Goal: Task Accomplishment & Management: Complete application form

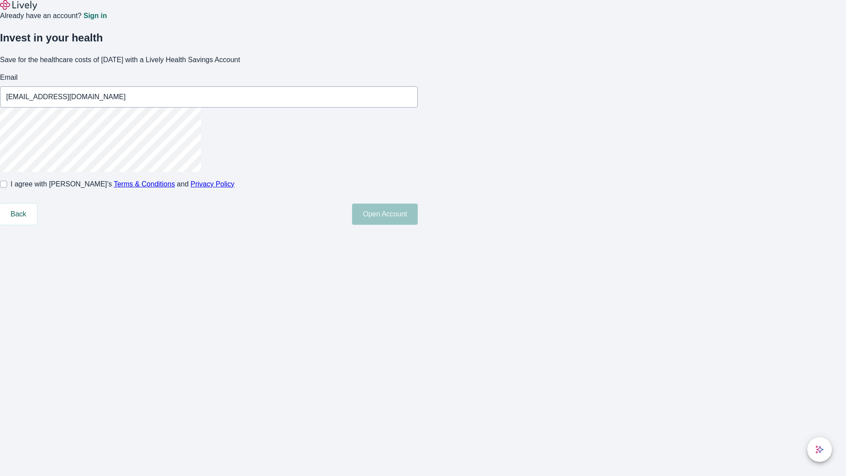
click at [7, 188] on input "I agree with Lively’s Terms & Conditions and Privacy Policy" at bounding box center [3, 184] width 7 height 7
checkbox input "true"
click at [418, 225] on button "Open Account" at bounding box center [385, 214] width 66 height 21
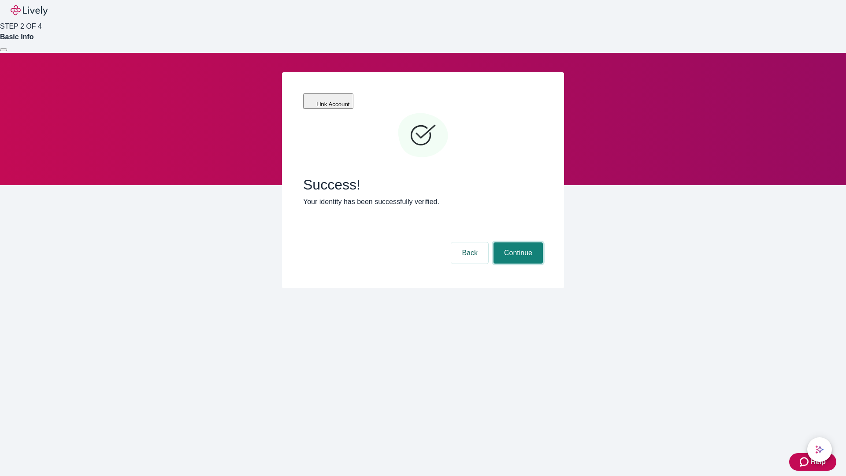
click at [517, 242] on button "Continue" at bounding box center [518, 252] width 49 height 21
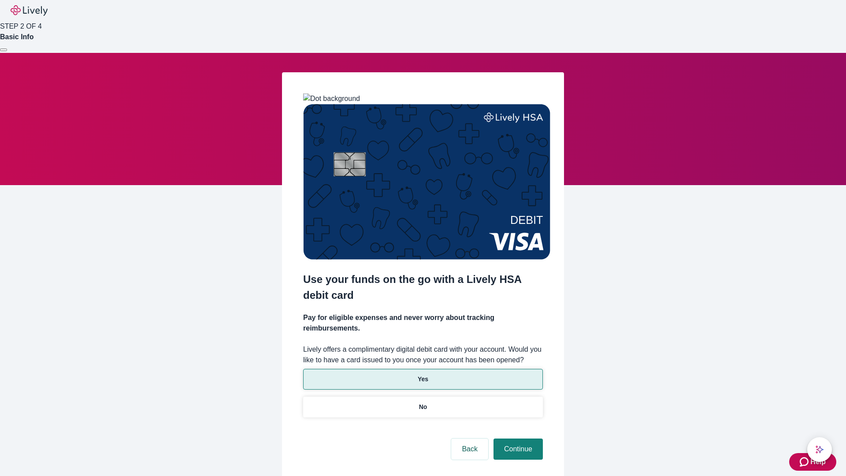
click at [423, 375] on p "Yes" at bounding box center [423, 379] width 11 height 9
click at [517, 439] on button "Continue" at bounding box center [518, 449] width 49 height 21
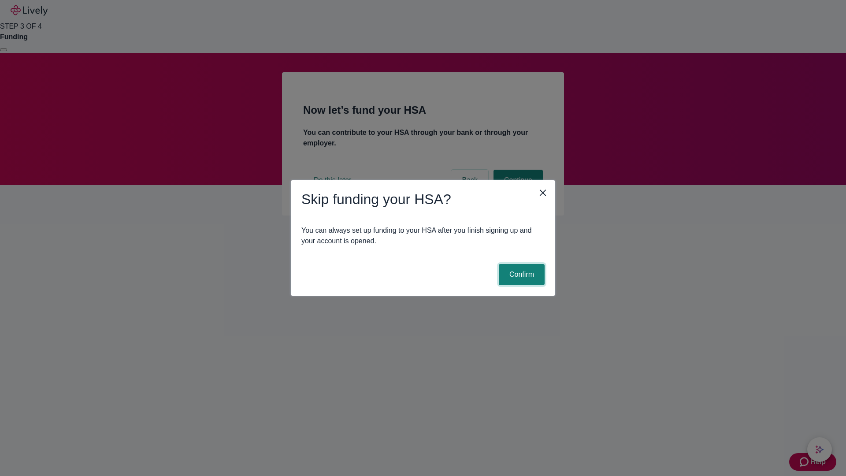
click at [521, 275] on button "Confirm" at bounding box center [522, 274] width 46 height 21
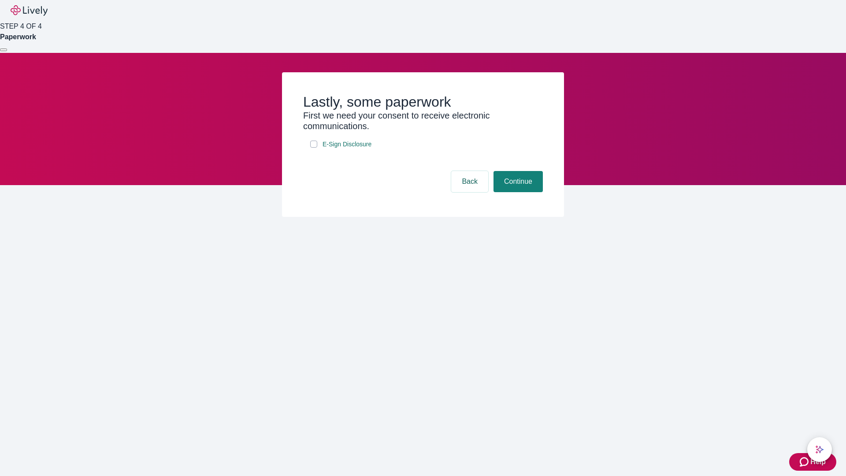
click at [314, 148] on input "E-Sign Disclosure" at bounding box center [313, 144] width 7 height 7
checkbox input "true"
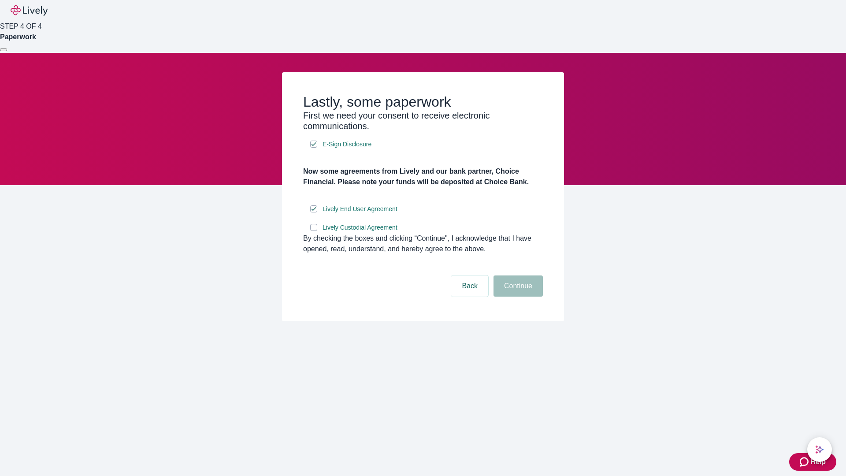
click at [314, 231] on input "Lively Custodial Agreement" at bounding box center [313, 227] width 7 height 7
checkbox input "true"
click at [517, 297] on button "Continue" at bounding box center [518, 285] width 49 height 21
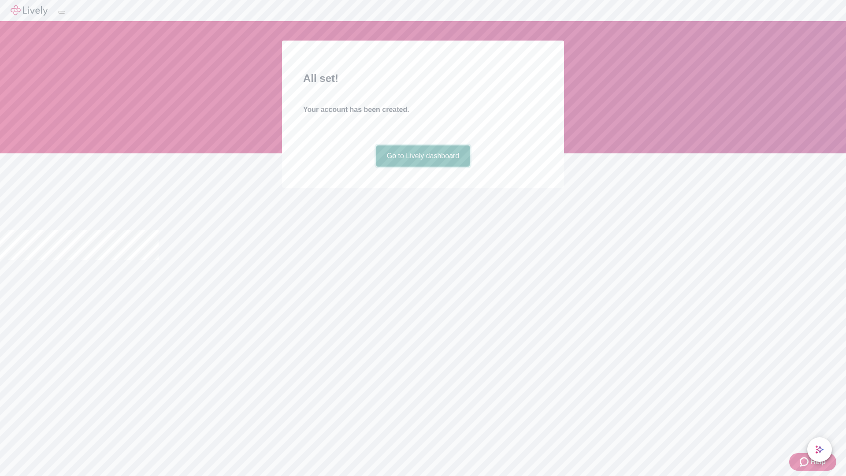
click at [423, 167] on link "Go to Lively dashboard" at bounding box center [423, 155] width 94 height 21
